Goal: Information Seeking & Learning: Learn about a topic

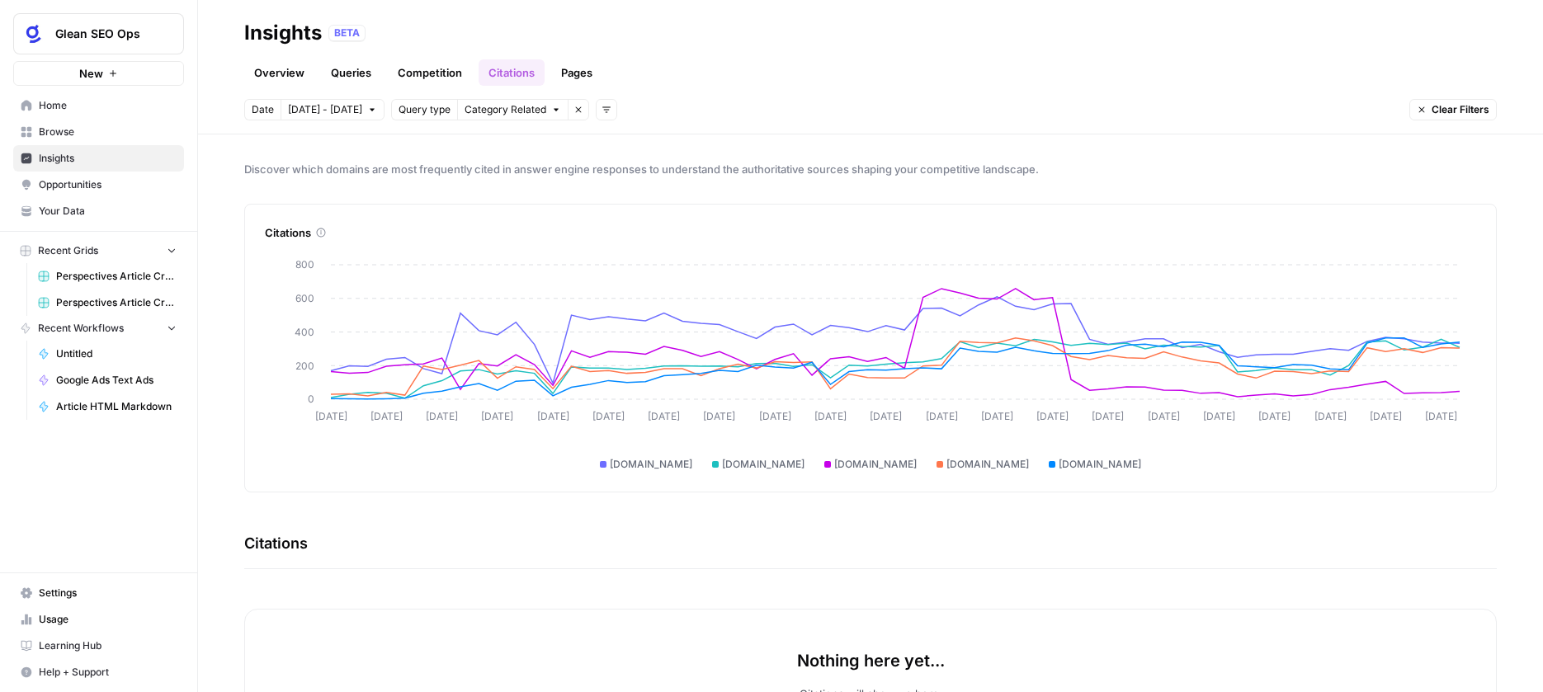
click at [60, 157] on span "Insights" at bounding box center [108, 158] width 138 height 15
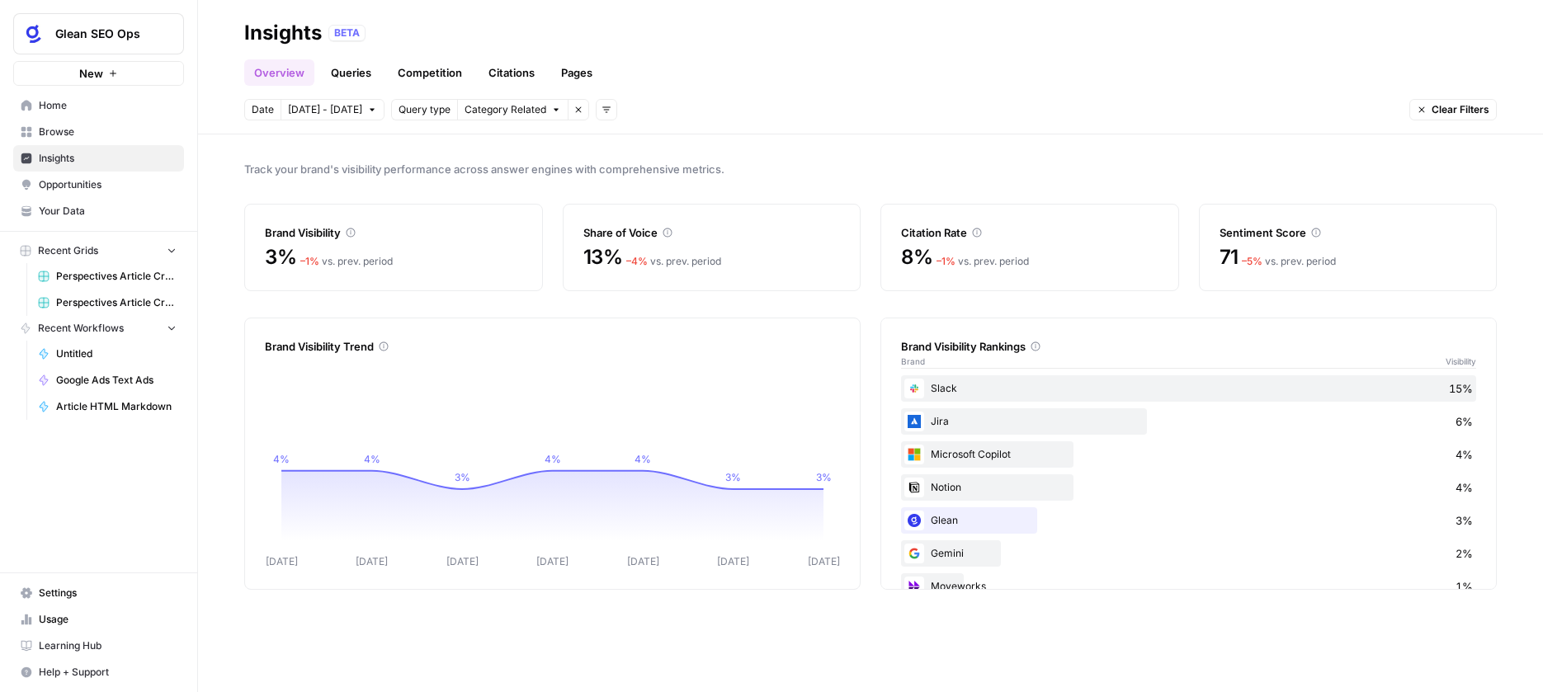
click at [1421, 111] on icon "button" at bounding box center [1422, 110] width 10 height 10
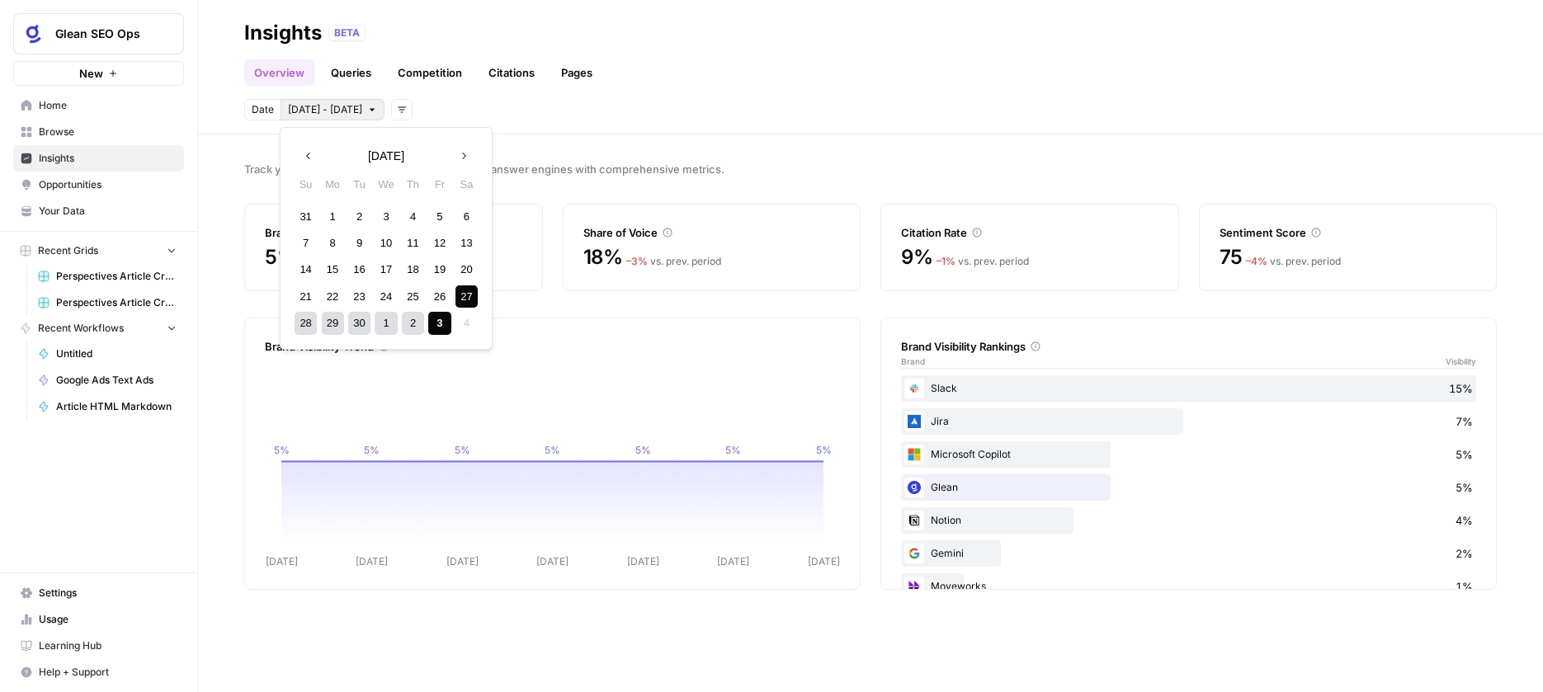
click at [347, 114] on span "[DATE] - [DATE]" at bounding box center [325, 109] width 74 height 15
click at [755, 115] on div "Date Sep 27 - Oct 3 Add filters" at bounding box center [870, 109] width 1252 height 21
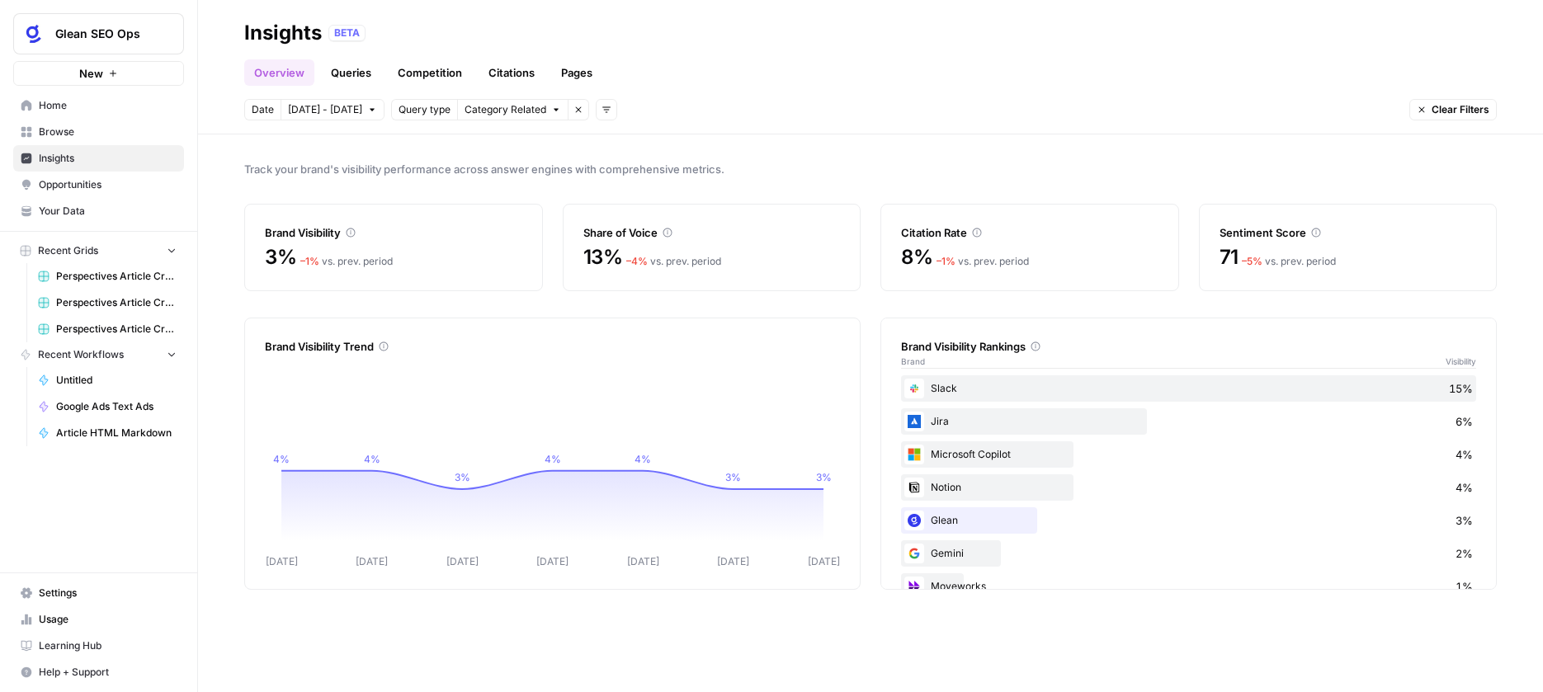
click at [536, 115] on span "Category Related" at bounding box center [505, 109] width 82 height 15
click at [531, 149] on span "Brand Related" at bounding box center [516, 146] width 104 height 17
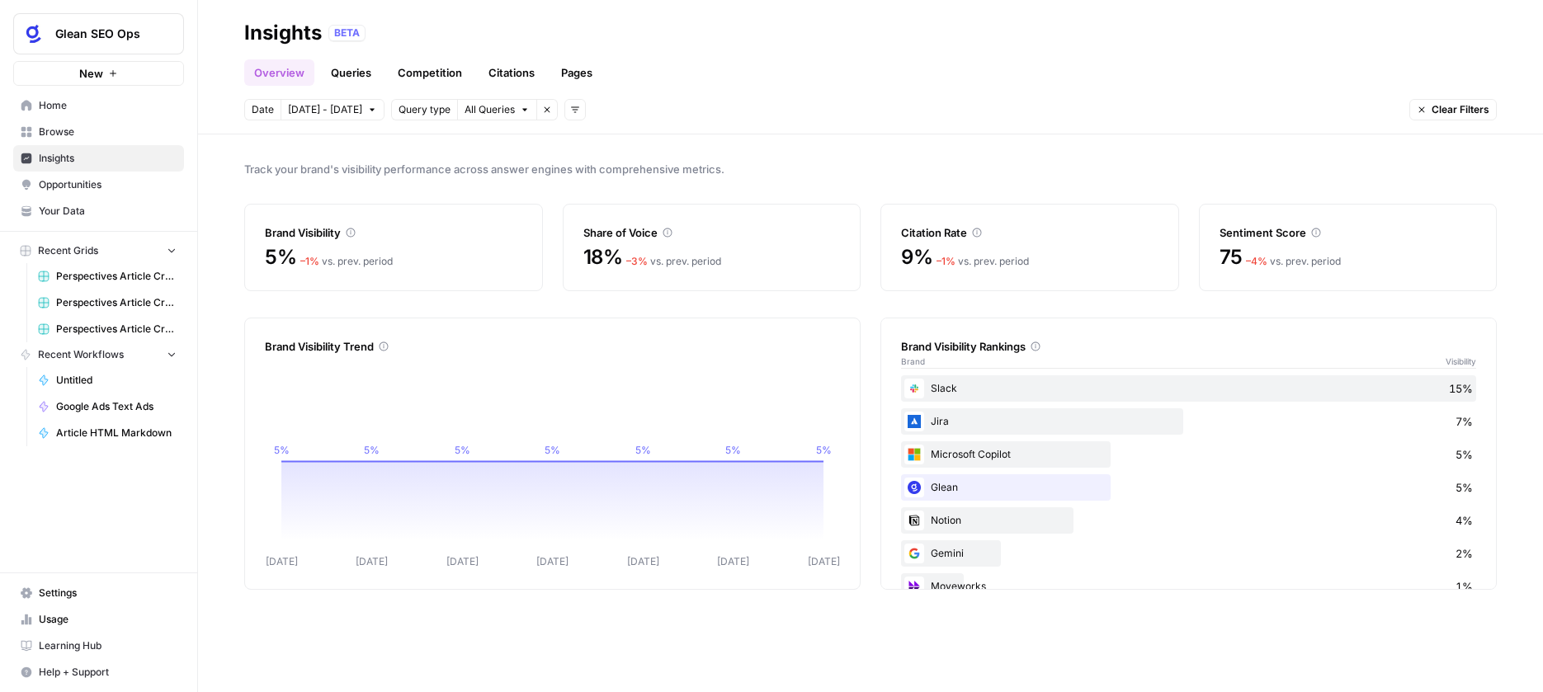
click at [520, 108] on icon "button" at bounding box center [525, 110] width 10 height 10
click at [518, 172] on span "Category Related" at bounding box center [507, 169] width 87 height 17
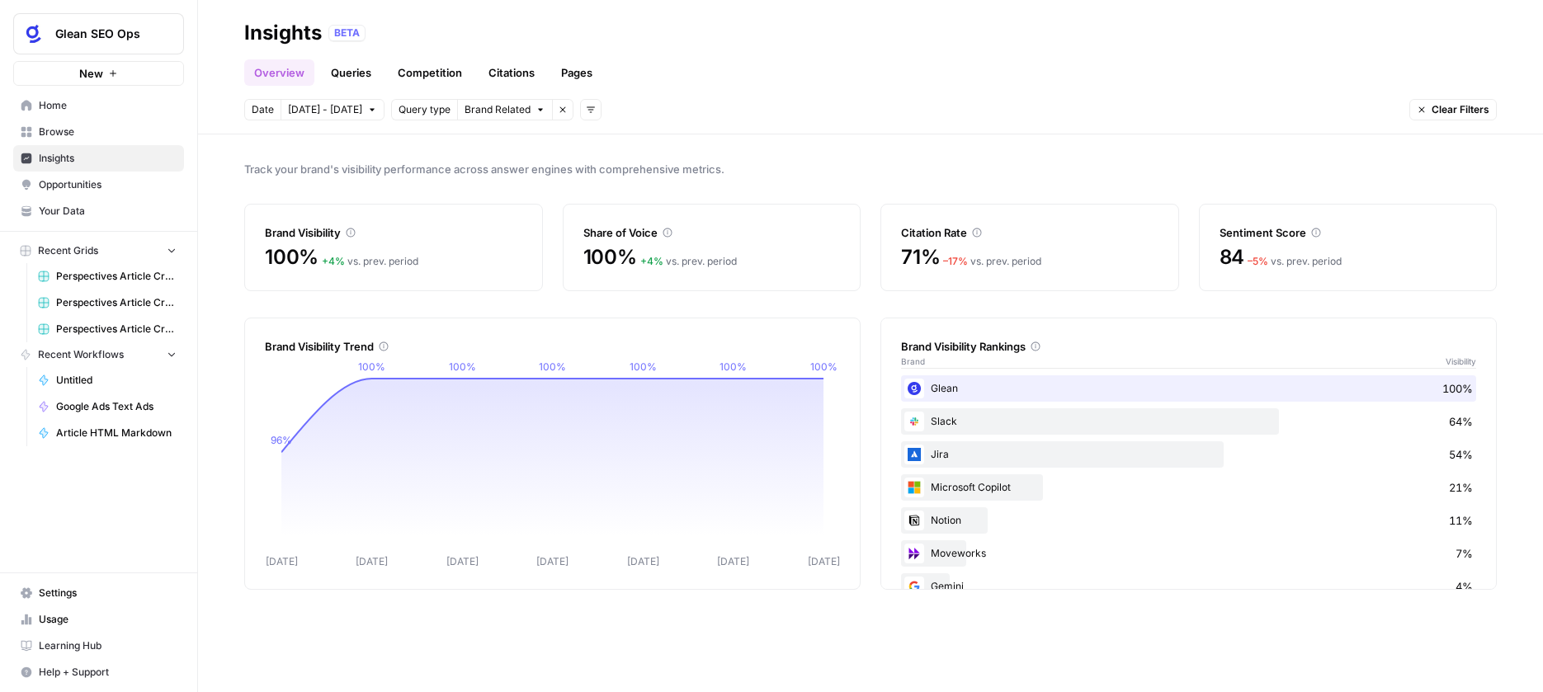
click at [535, 106] on icon "button" at bounding box center [540, 110] width 10 height 10
click at [529, 166] on span "Category Related" at bounding box center [507, 169] width 87 height 17
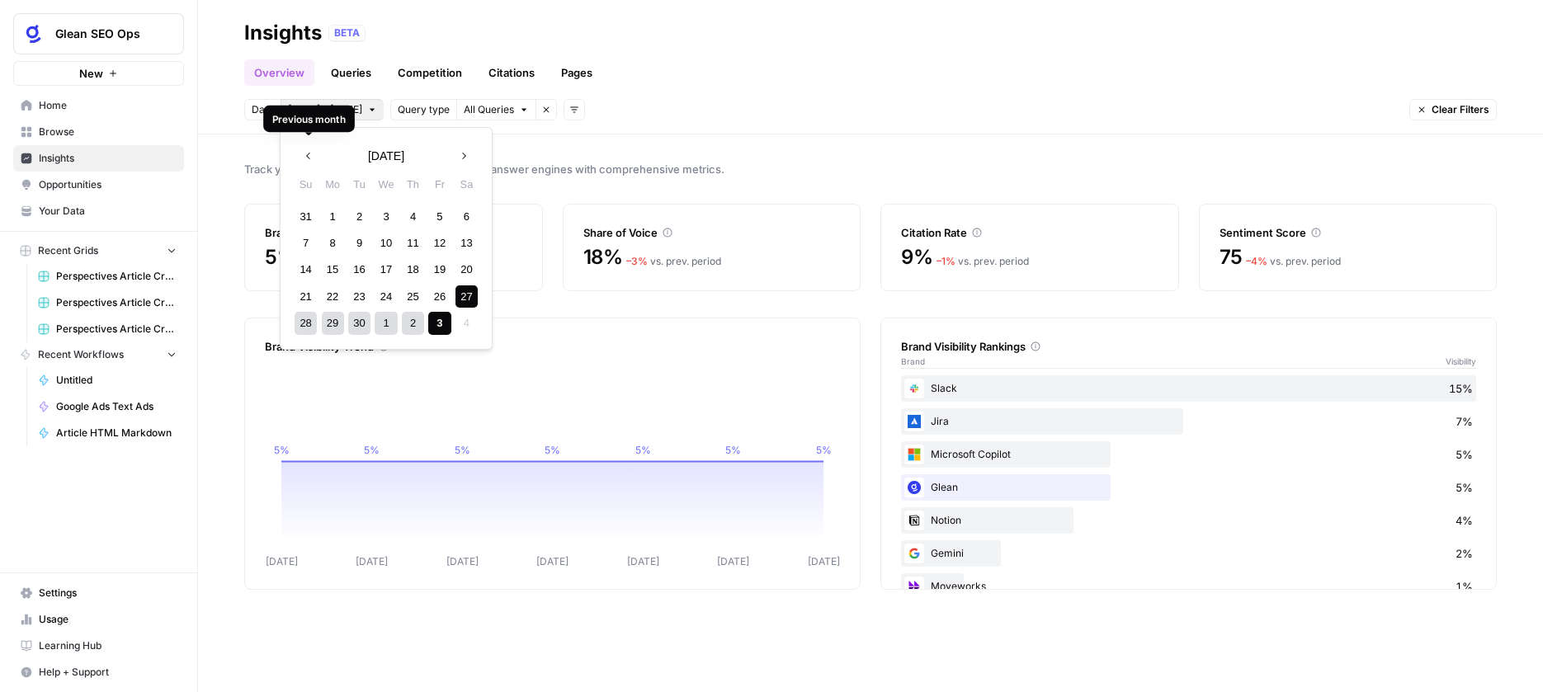
click at [329, 116] on body "Glean SEO Ops New Home Browse Insights Opportunities Your Data Recent Grids Per…" at bounding box center [771, 346] width 1543 height 692
click at [304, 161] on icon "button" at bounding box center [309, 156] width 12 height 12
click at [458, 156] on icon "button" at bounding box center [464, 156] width 12 height 12
click at [434, 217] on div "1" at bounding box center [439, 216] width 22 height 22
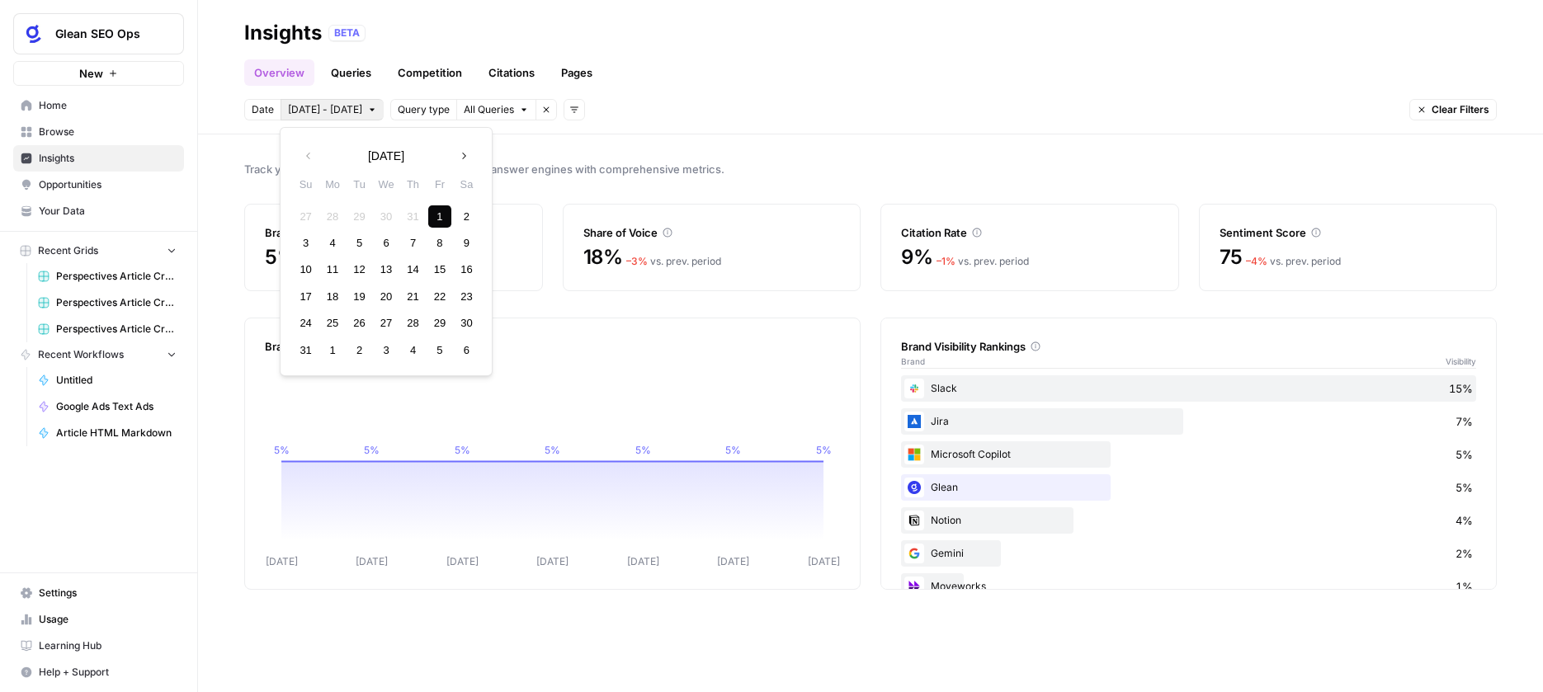
click at [460, 150] on icon "button" at bounding box center [464, 156] width 12 height 12
click at [467, 158] on icon "button" at bounding box center [464, 156] width 12 height 12
click at [388, 215] on div "1" at bounding box center [386, 216] width 22 height 22
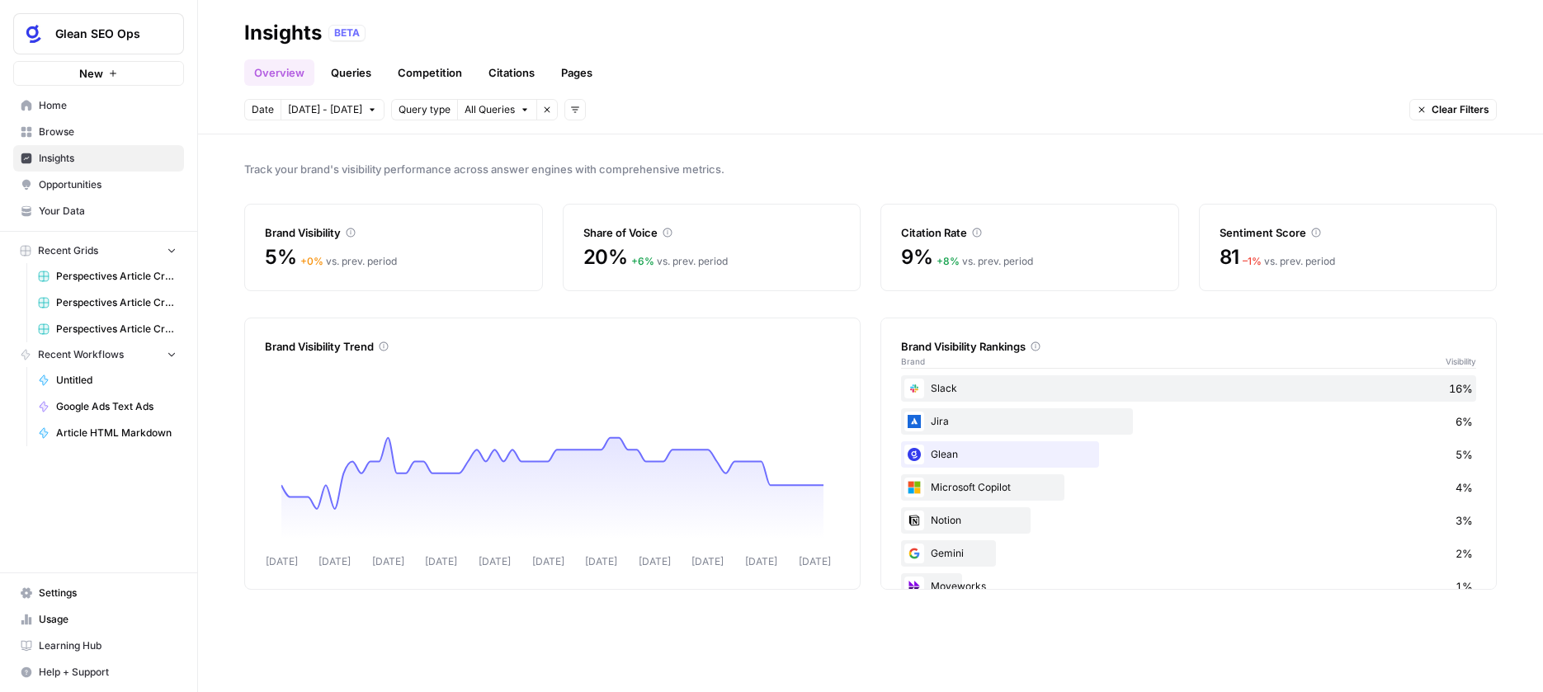
click at [695, 242] on div "Share of Voice 20% + 6 % vs. prev. period" at bounding box center [712, 247] width 299 height 87
click at [650, 229] on div "Share of Voice" at bounding box center [711, 232] width 257 height 17
click at [944, 231] on div "Citation Rate" at bounding box center [1029, 232] width 257 height 17
click at [1276, 227] on div "Sentiment Score" at bounding box center [1347, 232] width 257 height 17
click at [575, 232] on div "Share of Voice 20% + 6 % vs. prev. period" at bounding box center [712, 247] width 299 height 87
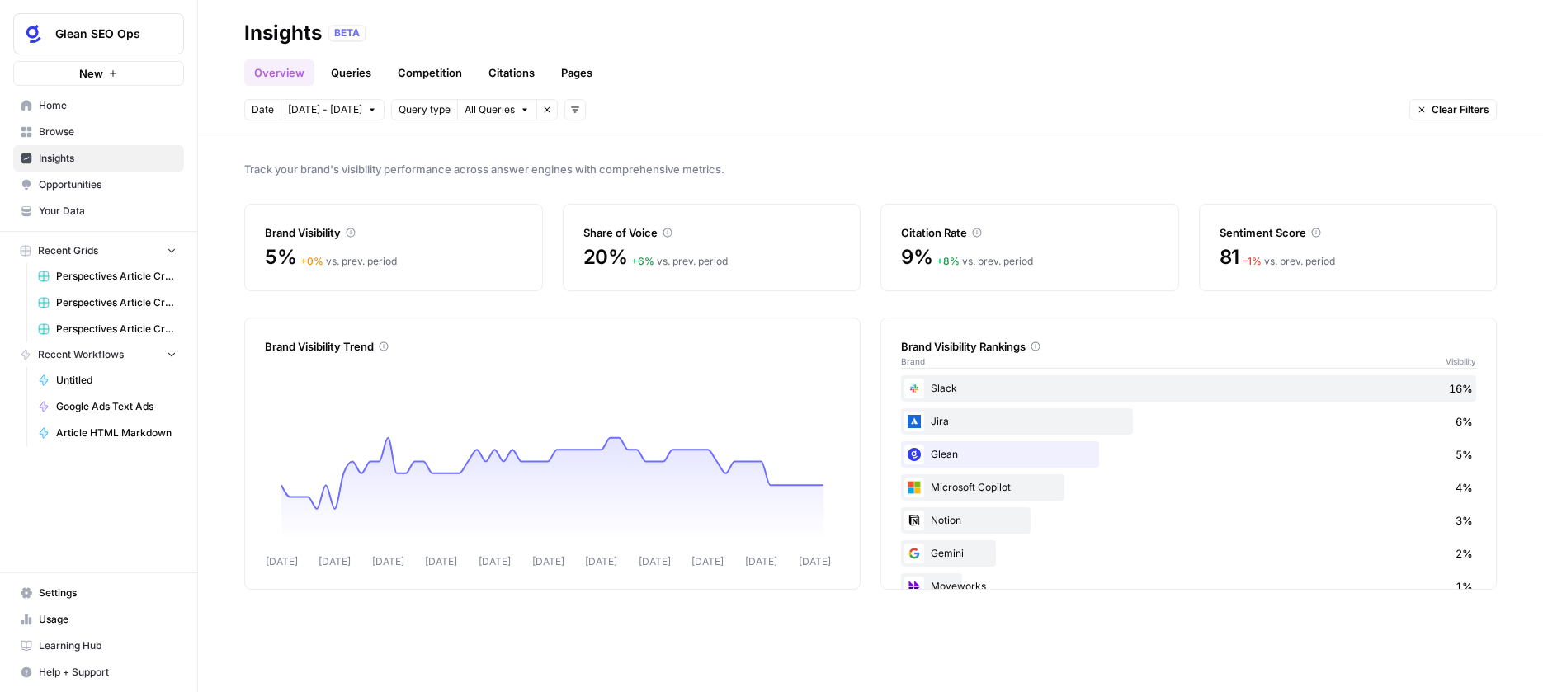
drag, startPoint x: 299, startPoint y: 234, endPoint x: 330, endPoint y: 233, distance: 30.6
click at [299, 234] on div "Brand Visibility" at bounding box center [393, 232] width 257 height 17
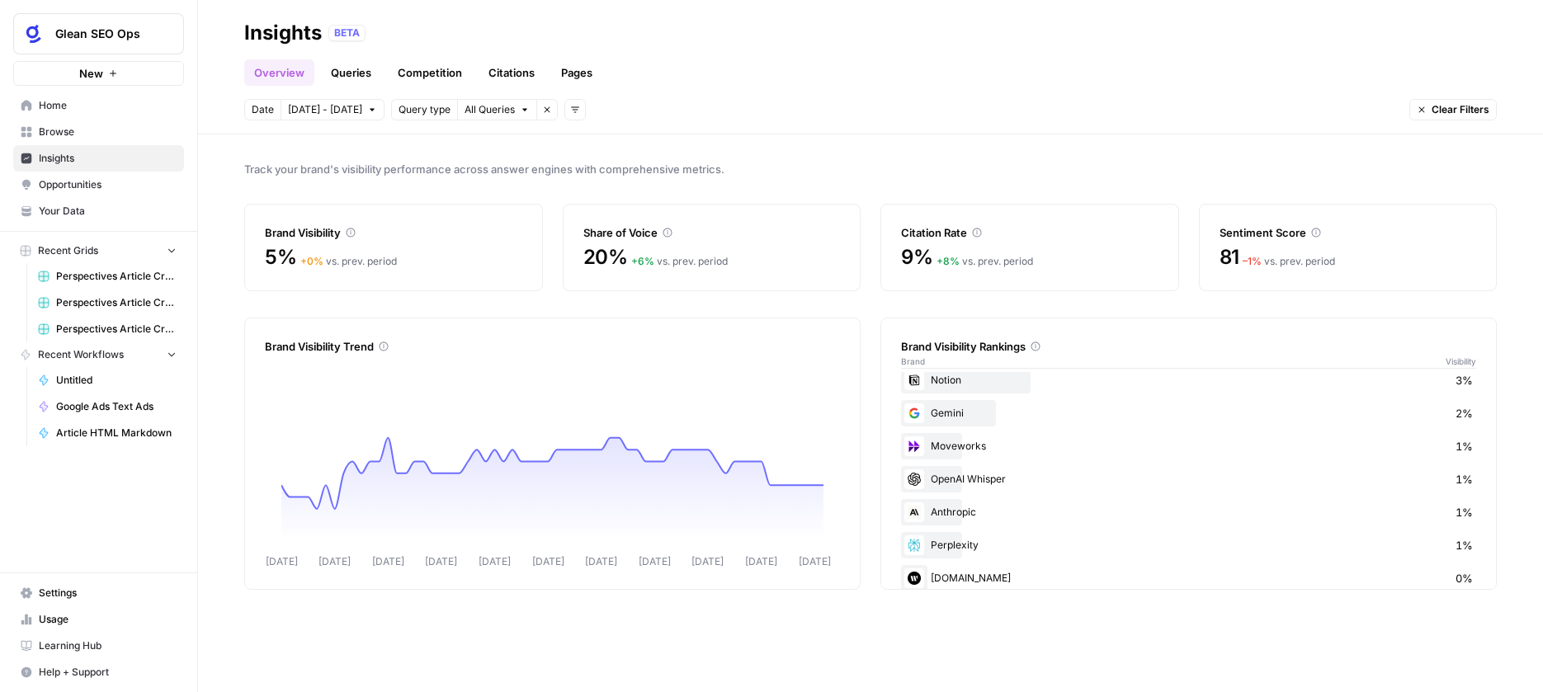
scroll to position [163, 0]
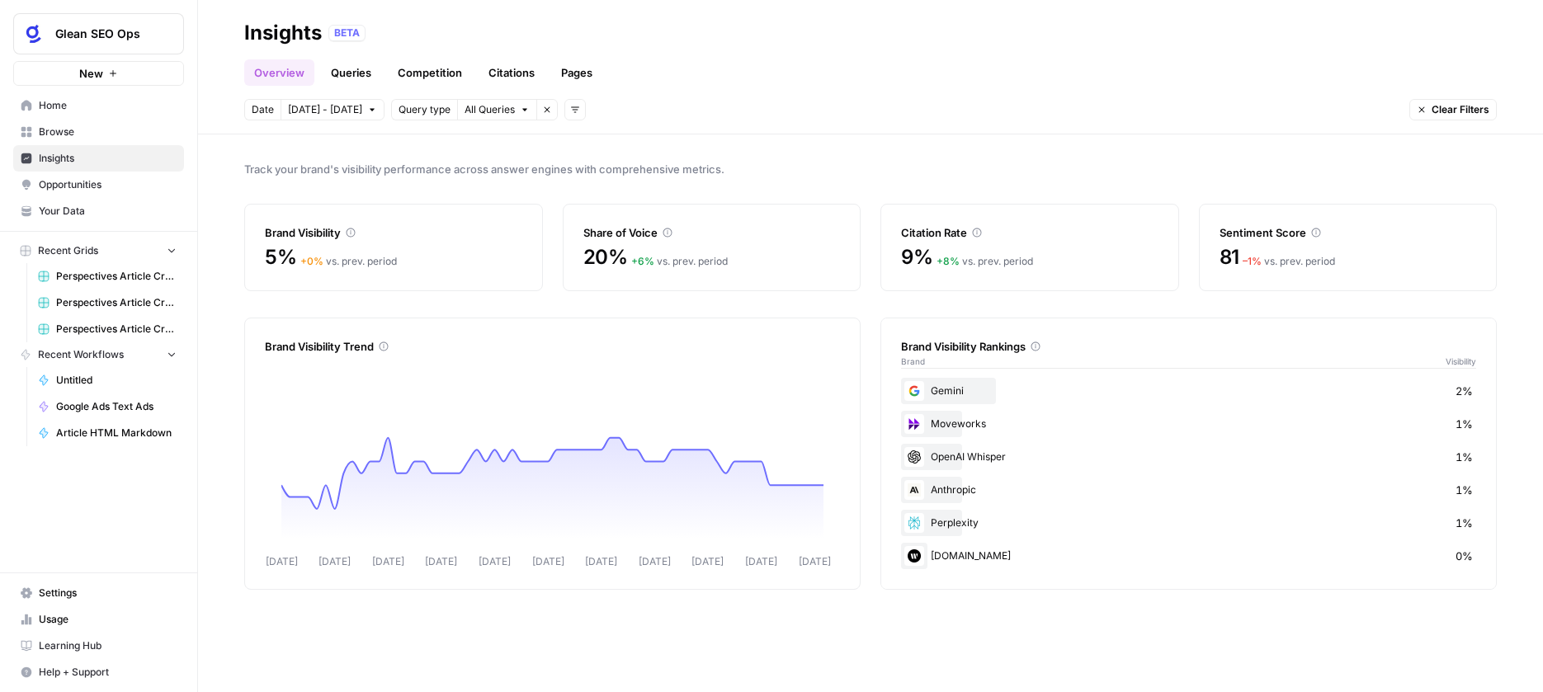
click at [513, 66] on link "Citations" at bounding box center [512, 72] width 66 height 26
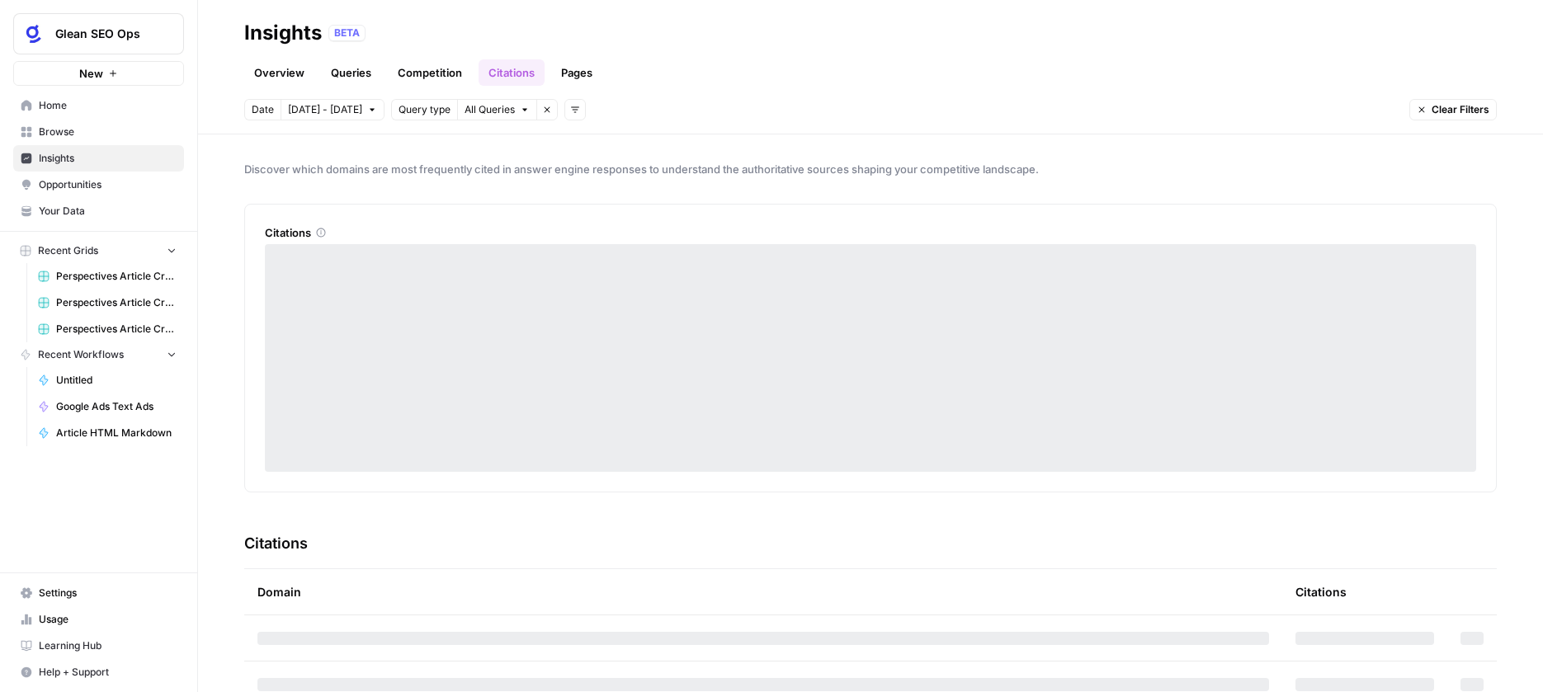
click at [578, 70] on link "Pages" at bounding box center [576, 72] width 51 height 26
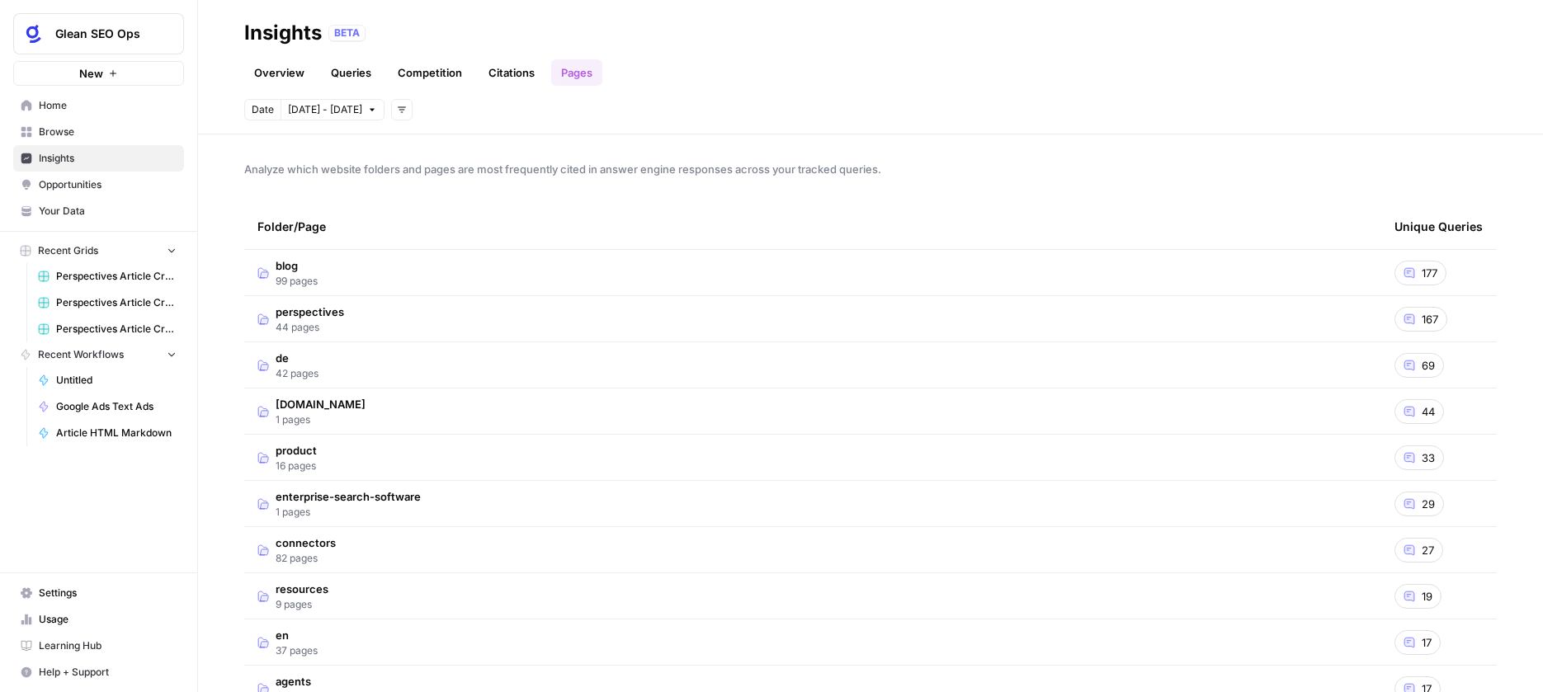
click at [1427, 313] on span "167" at bounding box center [1429, 319] width 17 height 17
